Goal: Book appointment/travel/reservation

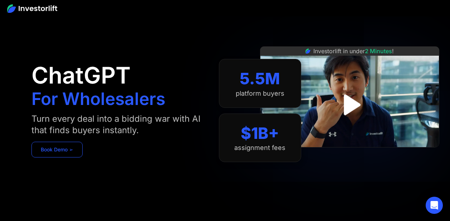
click at [65, 145] on link "Book Demo ➢" at bounding box center [56, 150] width 51 height 16
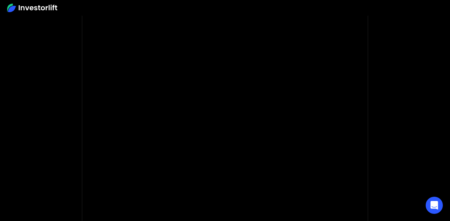
scroll to position [96, 0]
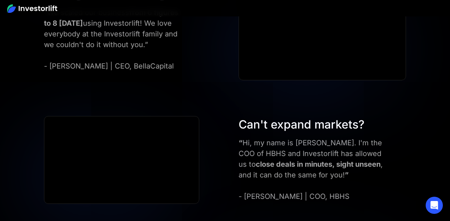
scroll to position [2191, 0]
